Goal: Task Accomplishment & Management: Use online tool/utility

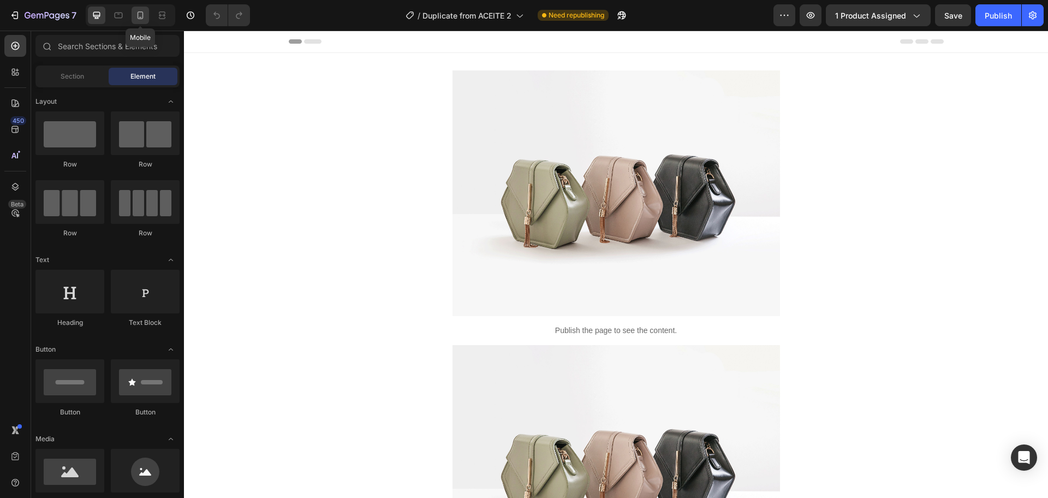
click at [144, 16] on icon at bounding box center [140, 15] width 11 height 11
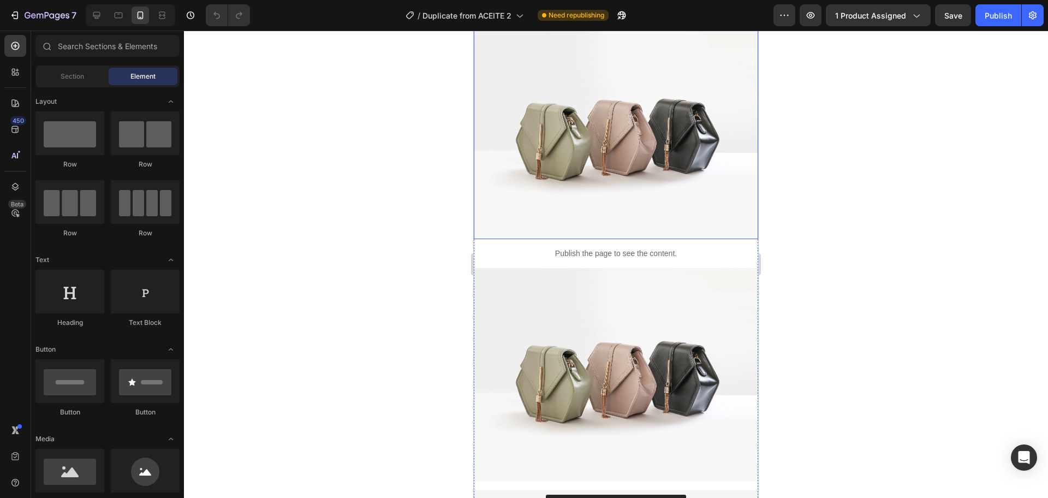
scroll to position [68, 0]
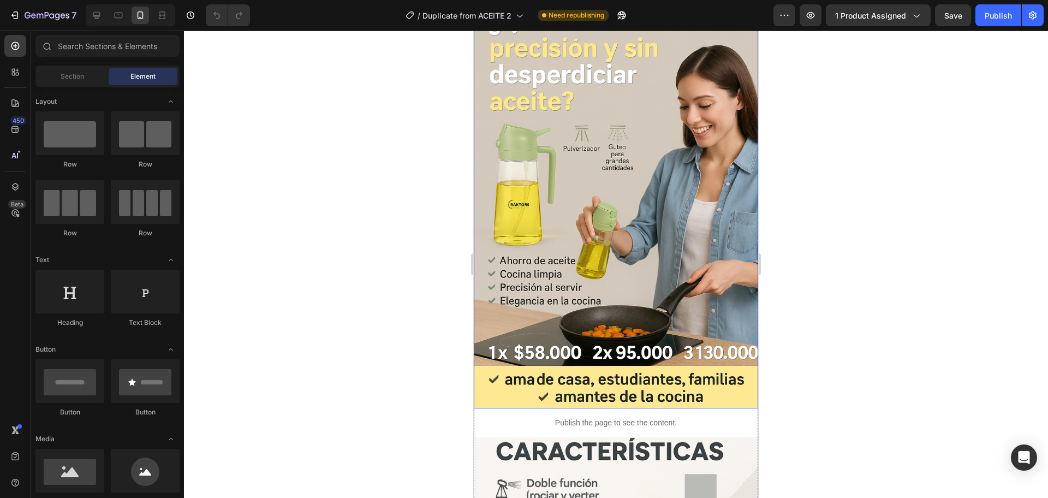
click at [627, 233] on img at bounding box center [616, 205] width 284 height 406
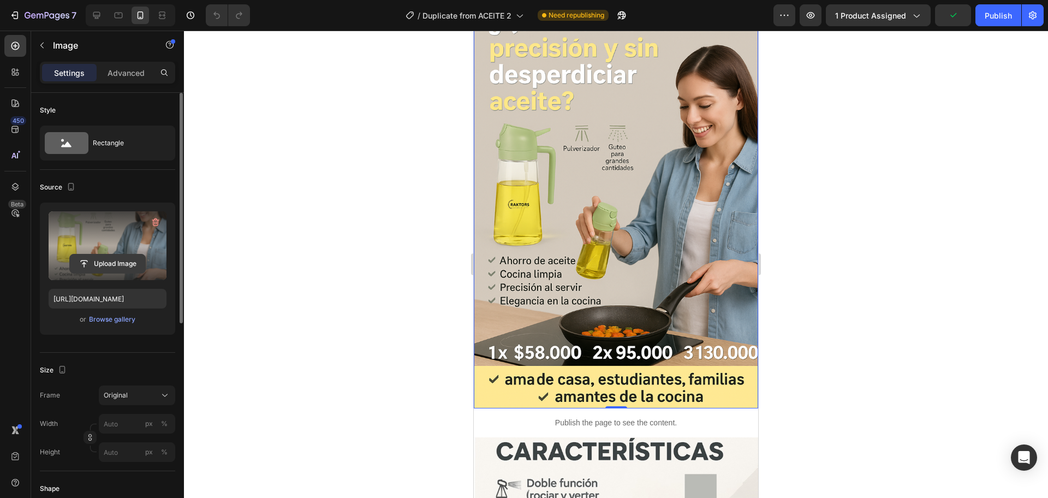
click at [111, 263] on input "file" at bounding box center [107, 263] width 75 height 19
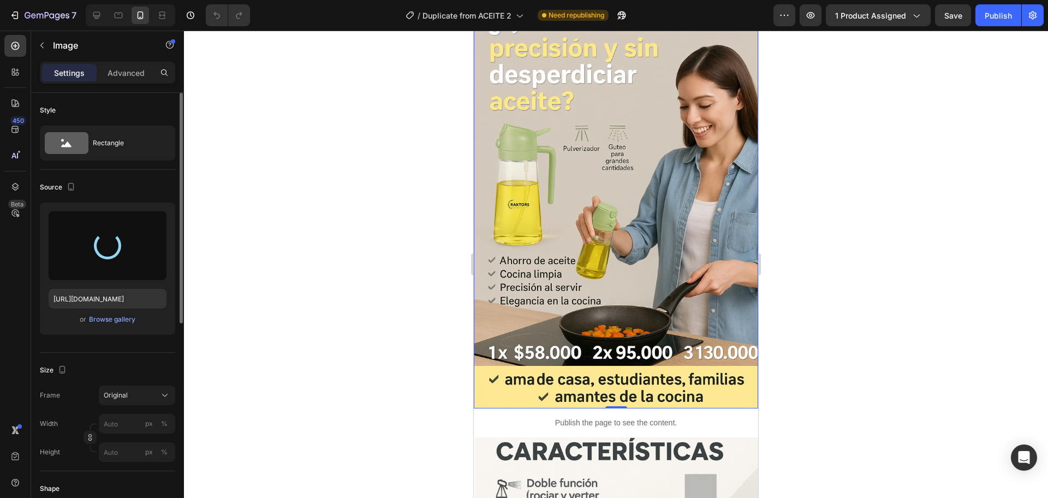
type input "[URL][DOMAIN_NAME]"
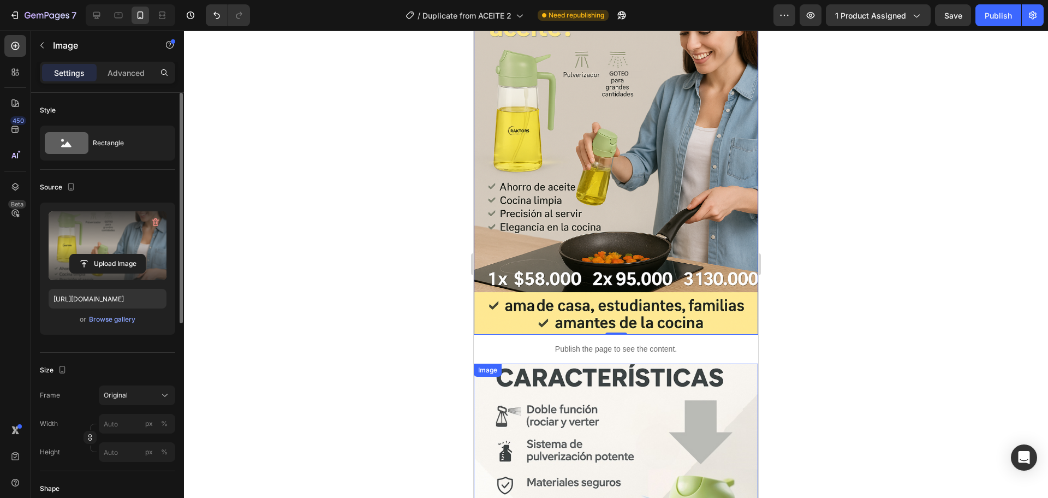
scroll to position [136, 0]
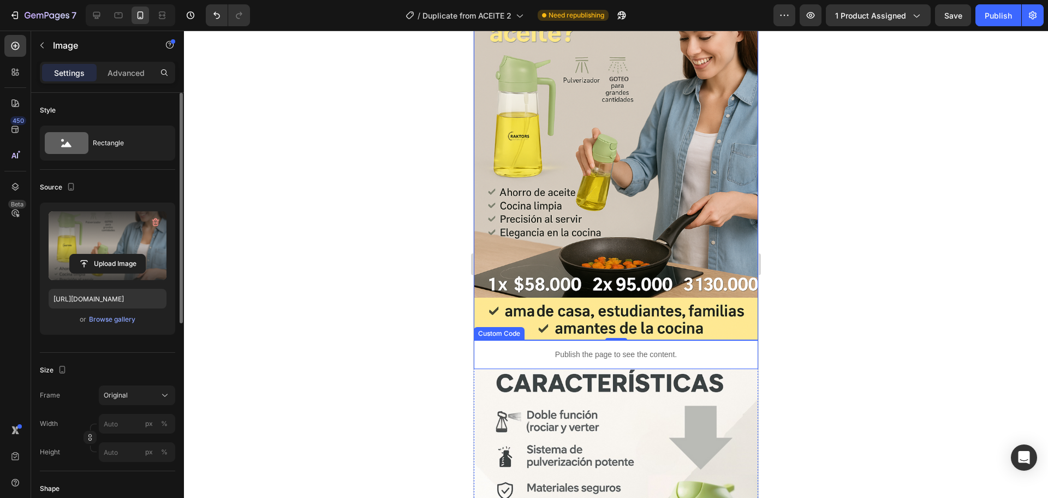
click at [626, 340] on div "Publish the page to see the content." at bounding box center [616, 354] width 284 height 29
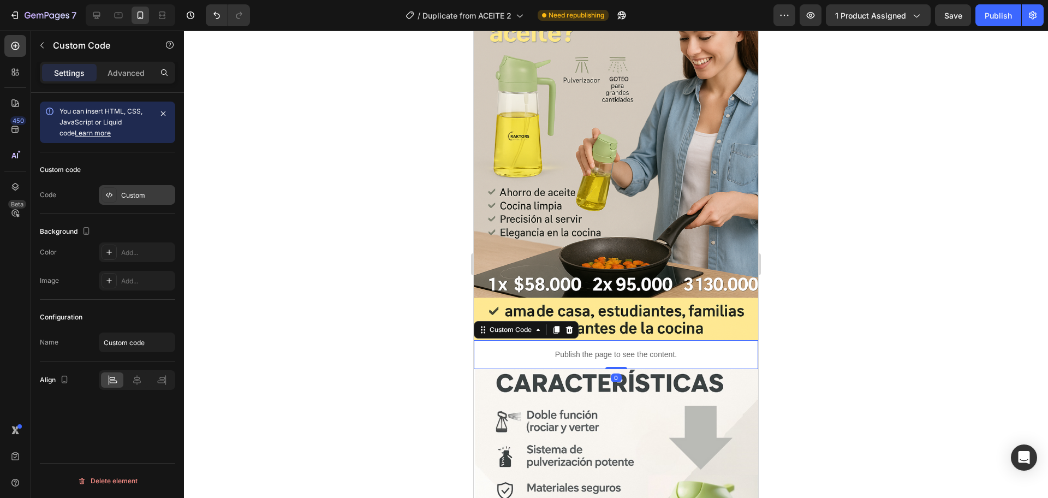
click at [134, 191] on div "Custom" at bounding box center [146, 196] width 51 height 10
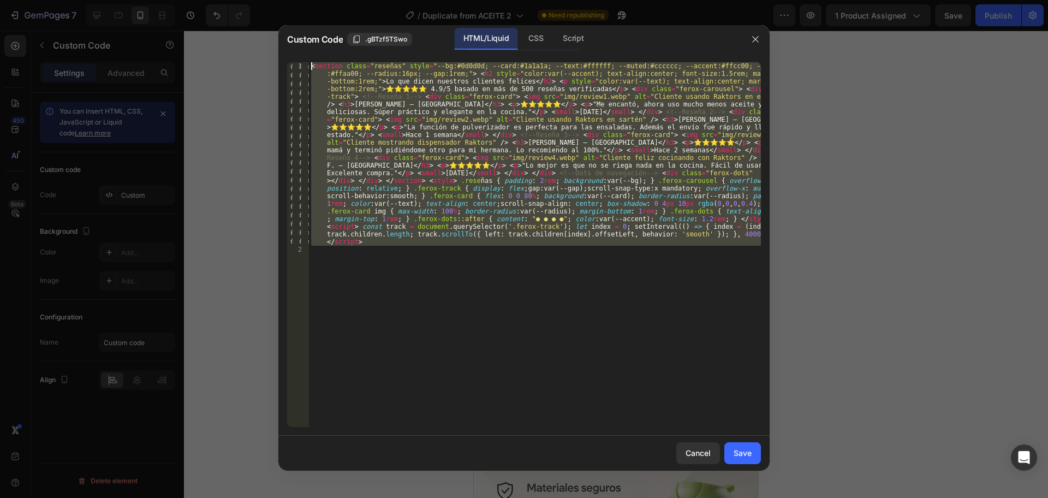
drag, startPoint x: 475, startPoint y: 282, endPoint x: 286, endPoint y: 26, distance: 318.1
click at [286, 26] on div "Custom Code .gBTzf5TSwo HTML/Liquid CSS Script 1 2 < section class = "reseñas" …" at bounding box center [523, 248] width 491 height 446
paste textarea
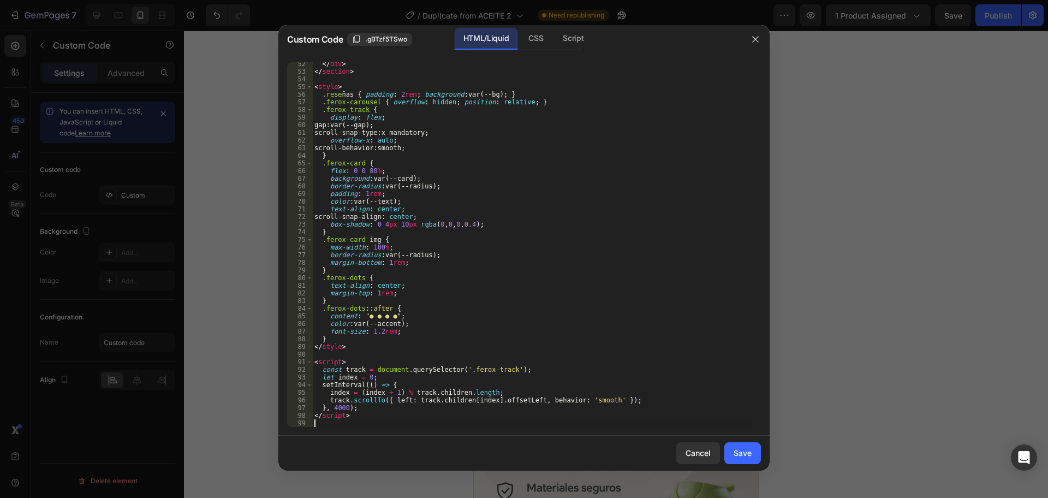
scroll to position [446, 0]
click at [737, 456] on div "Save" at bounding box center [743, 452] width 18 height 11
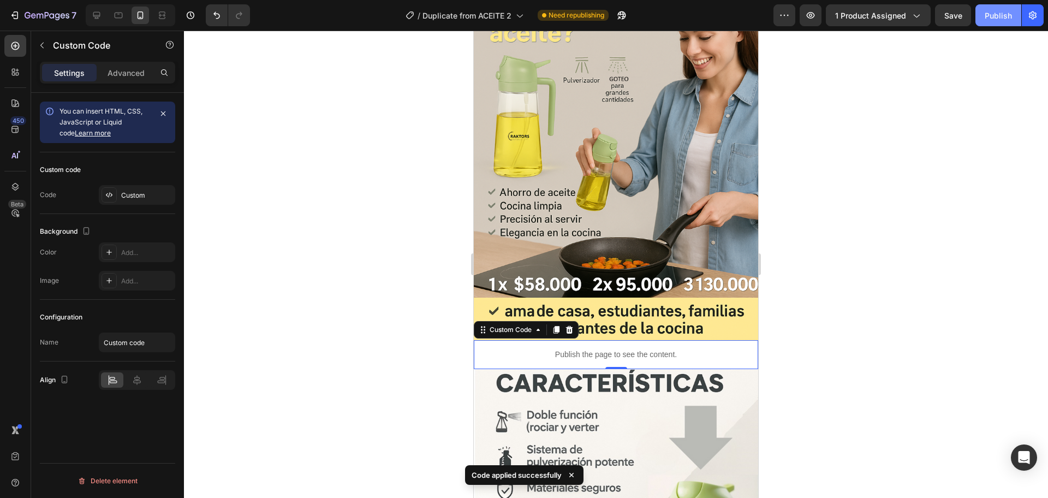
click at [995, 25] on button "Publish" at bounding box center [999, 15] width 46 height 22
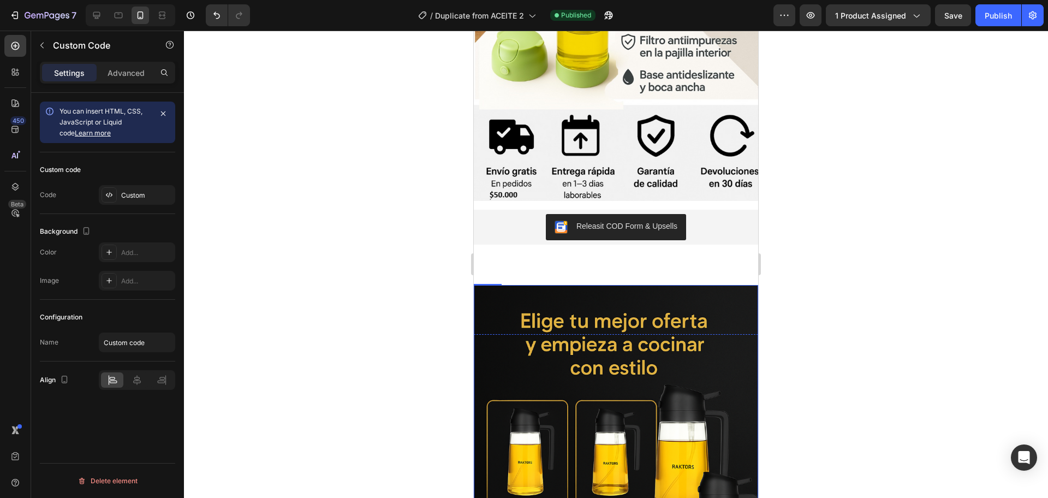
scroll to position [887, 0]
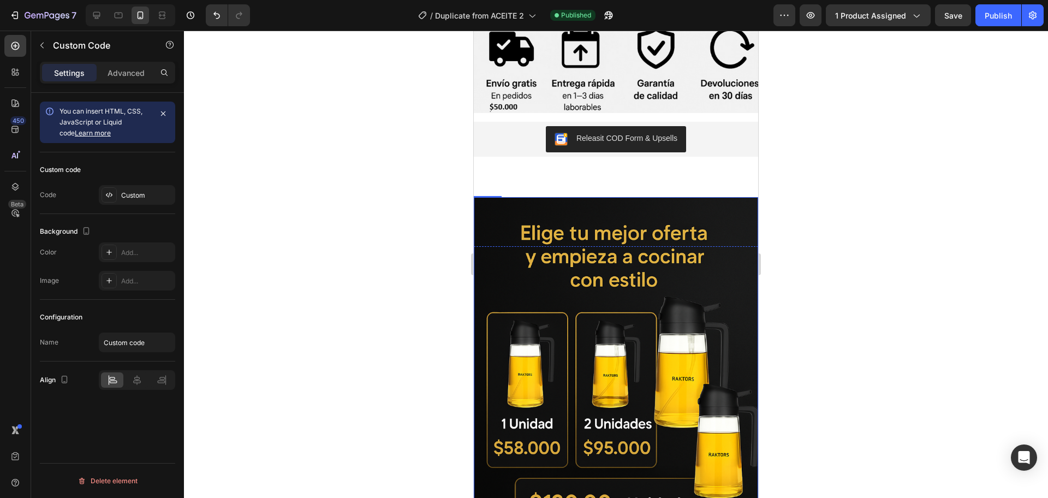
click at [662, 307] on img at bounding box center [616, 410] width 284 height 427
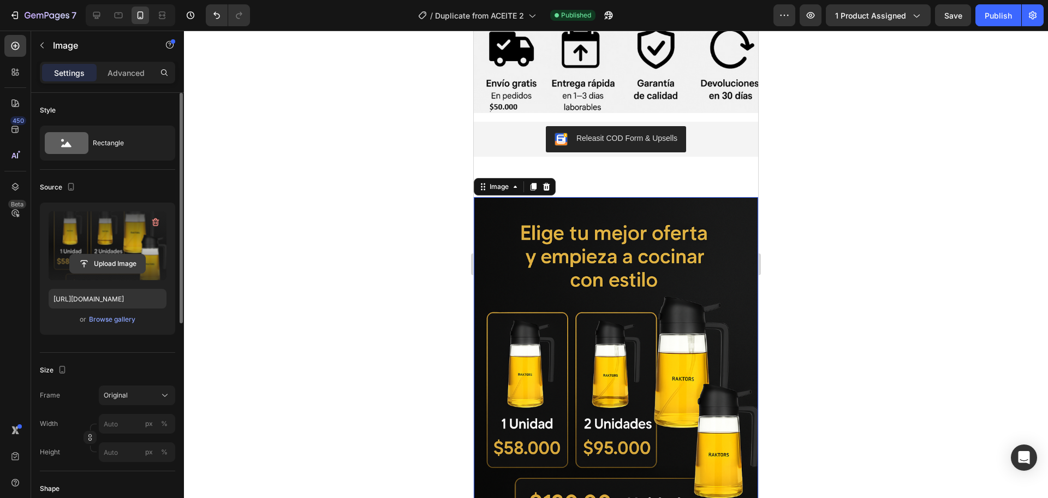
click at [109, 258] on input "file" at bounding box center [107, 263] width 75 height 19
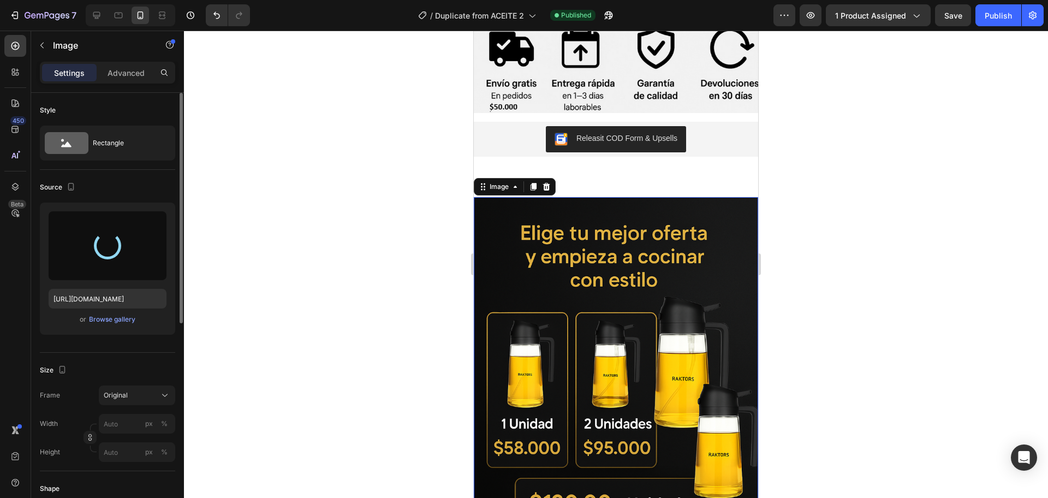
type input "[URL][DOMAIN_NAME]"
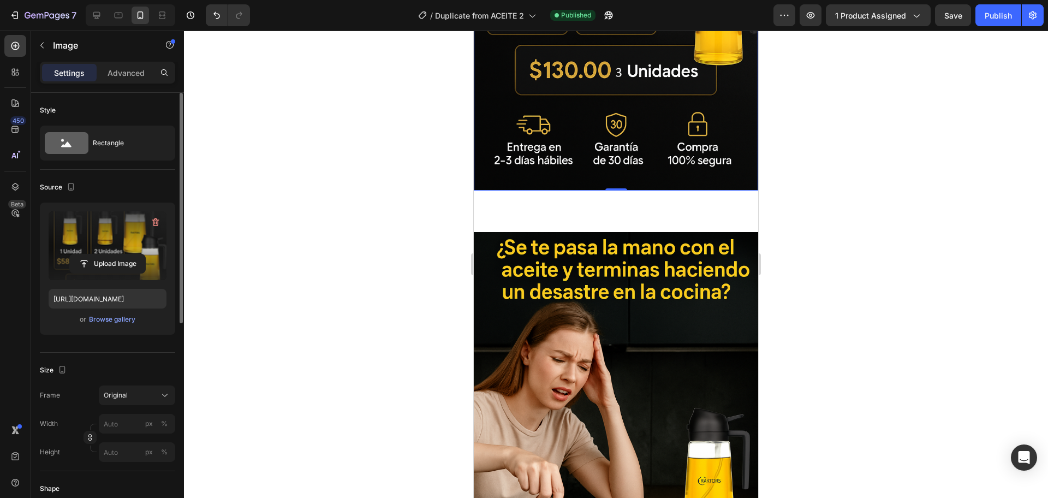
scroll to position [1433, 0]
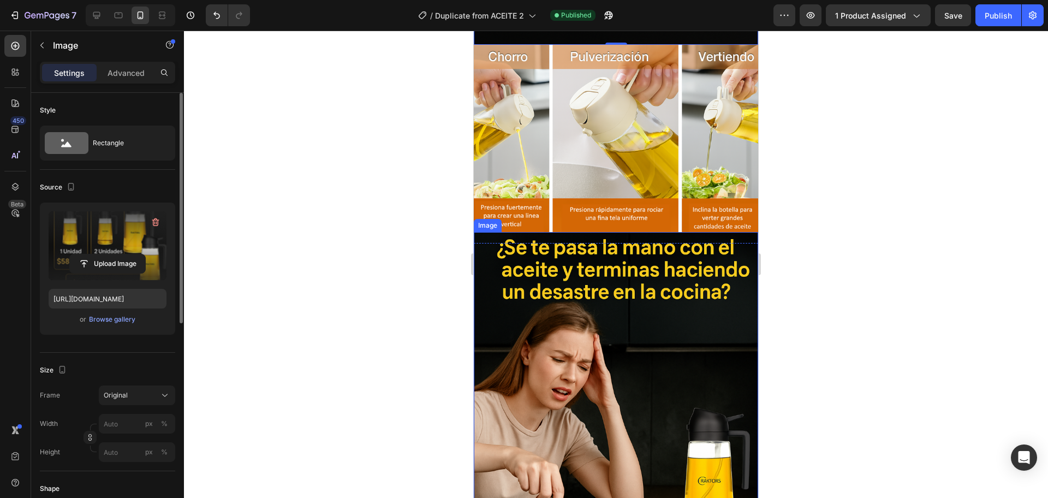
click at [640, 381] on img at bounding box center [616, 440] width 284 height 417
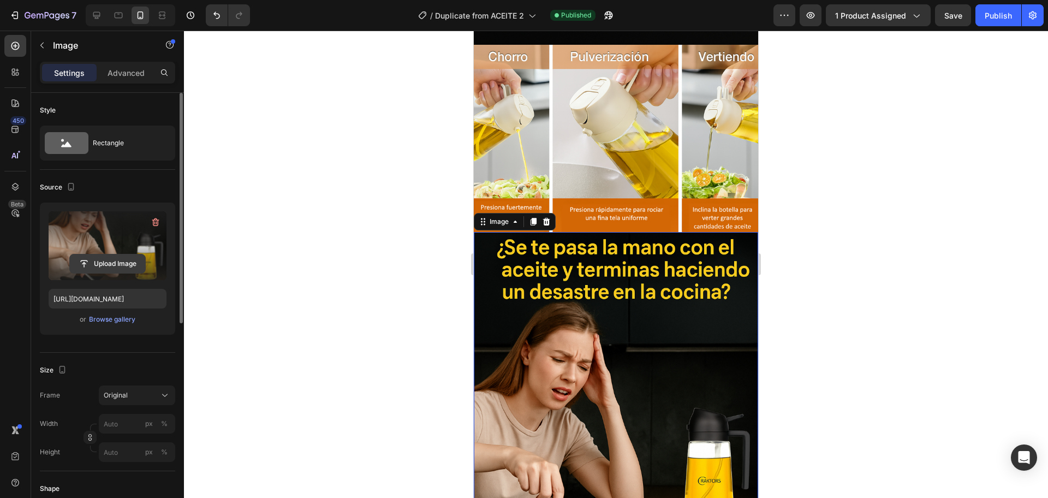
click at [94, 264] on input "file" at bounding box center [107, 263] width 75 height 19
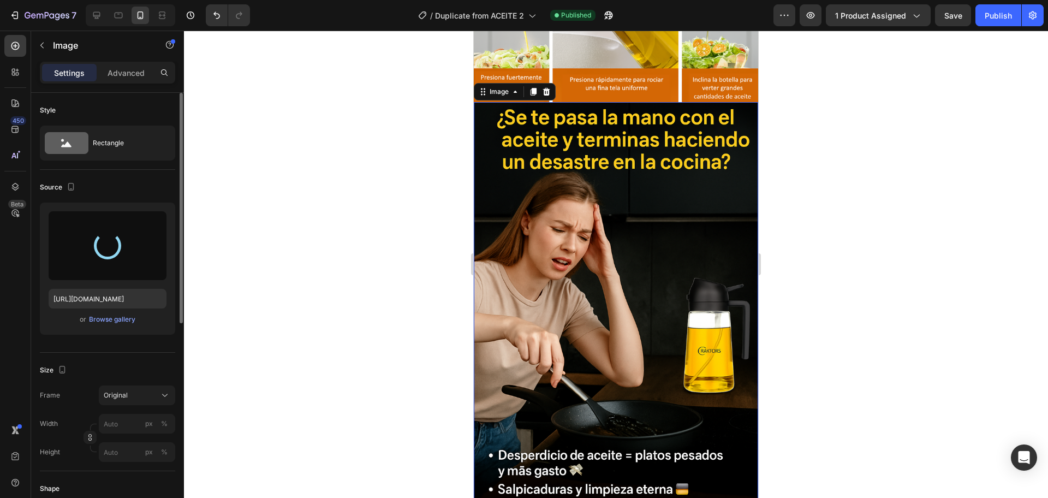
scroll to position [1570, 0]
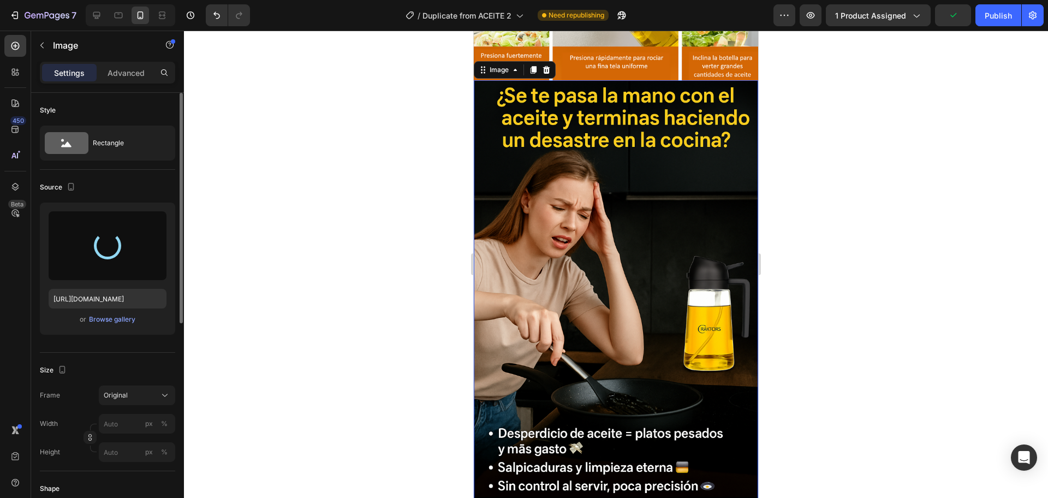
type input "[URL][DOMAIN_NAME]"
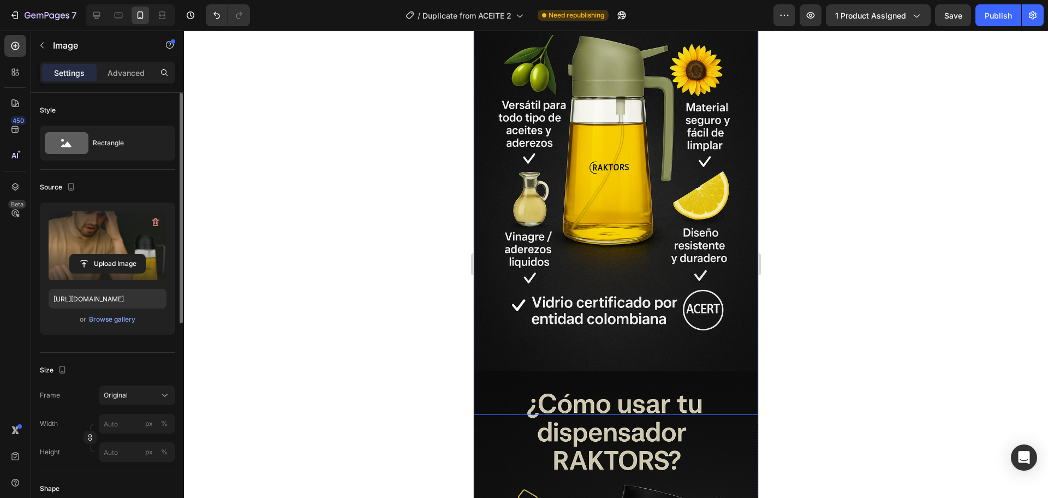
scroll to position [2525, 0]
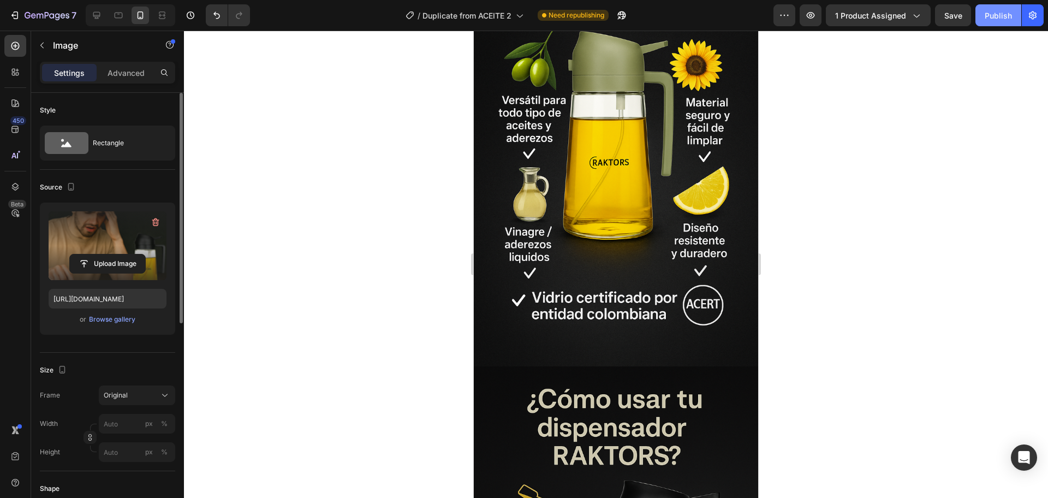
click at [1001, 21] on div "Publish" at bounding box center [998, 15] width 27 height 11
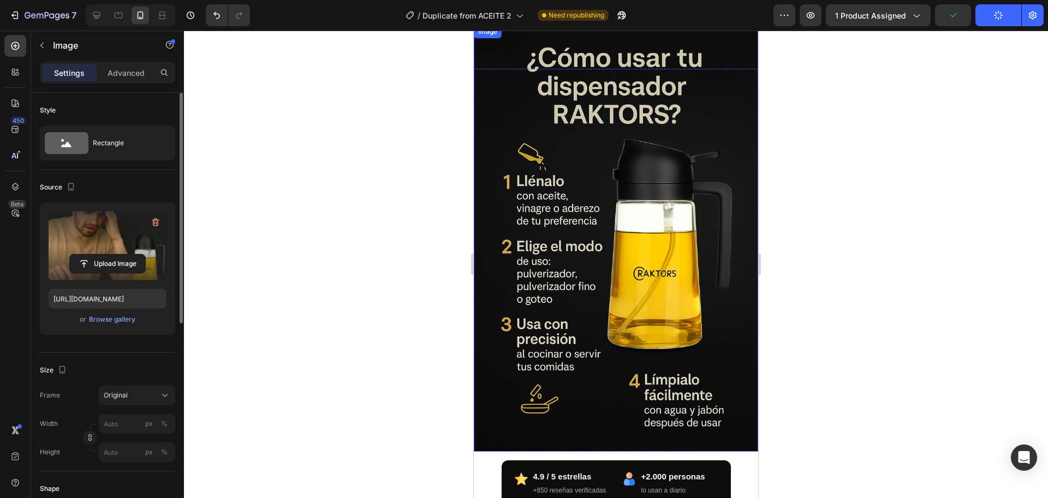
scroll to position [2593, 0]
